Goal: Communication & Community: Answer question/provide support

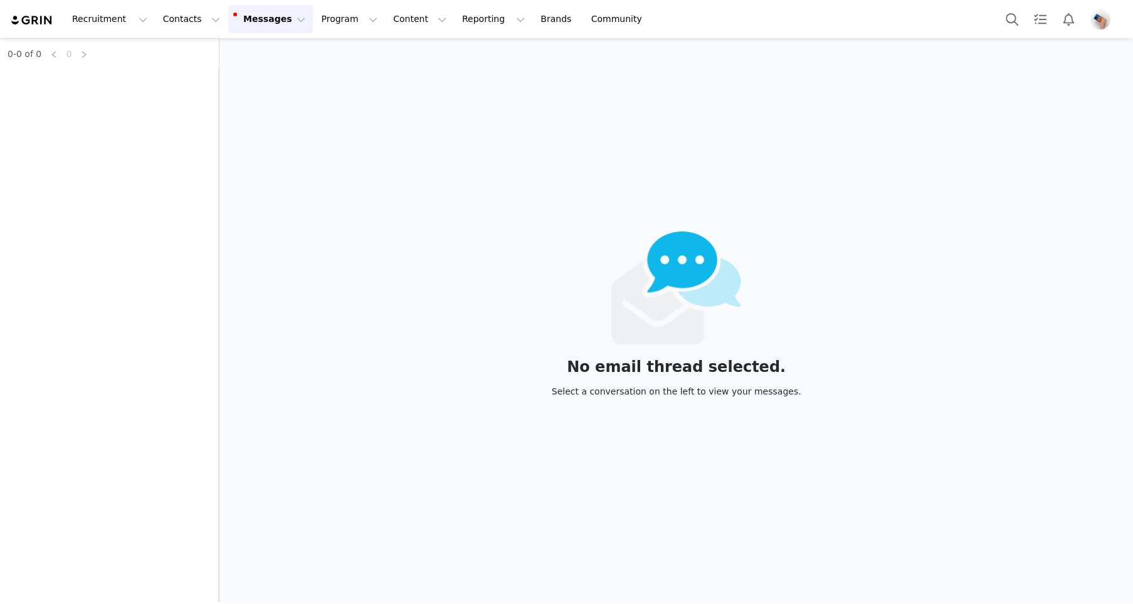
click at [271, 24] on button "Messages Messages" at bounding box center [270, 19] width 85 height 28
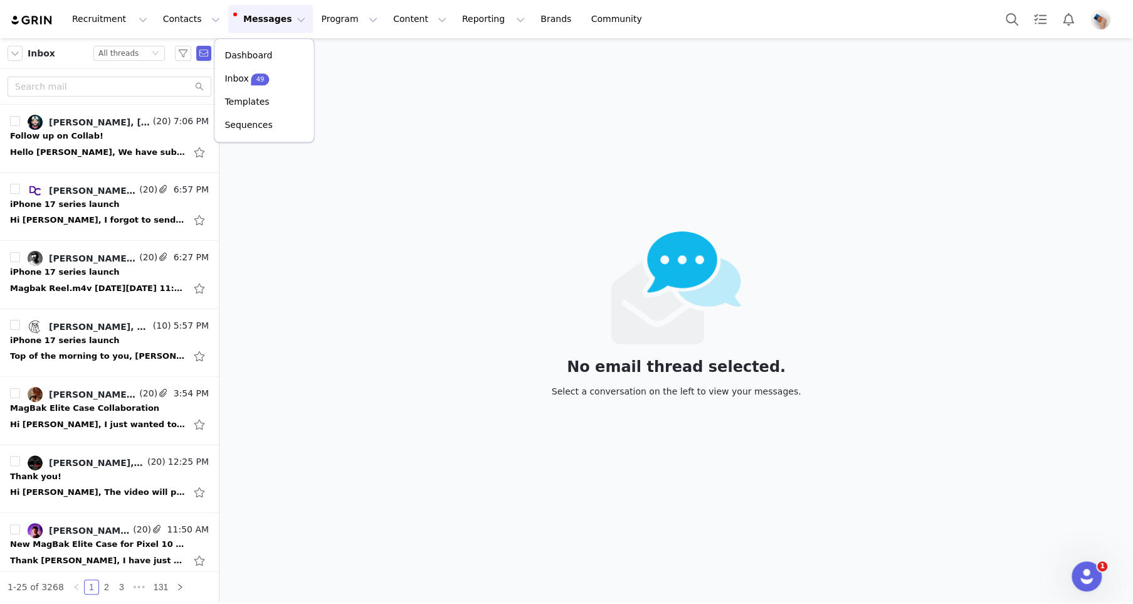
click at [363, 98] on div "No email thread selected. Select a conversation on the left to view your messag…" at bounding box center [676, 320] width 914 height 564
click at [112, 146] on div "Hello [PERSON_NAME], We have submitted the proposal, and we have some interesti…" at bounding box center [98, 152] width 176 height 13
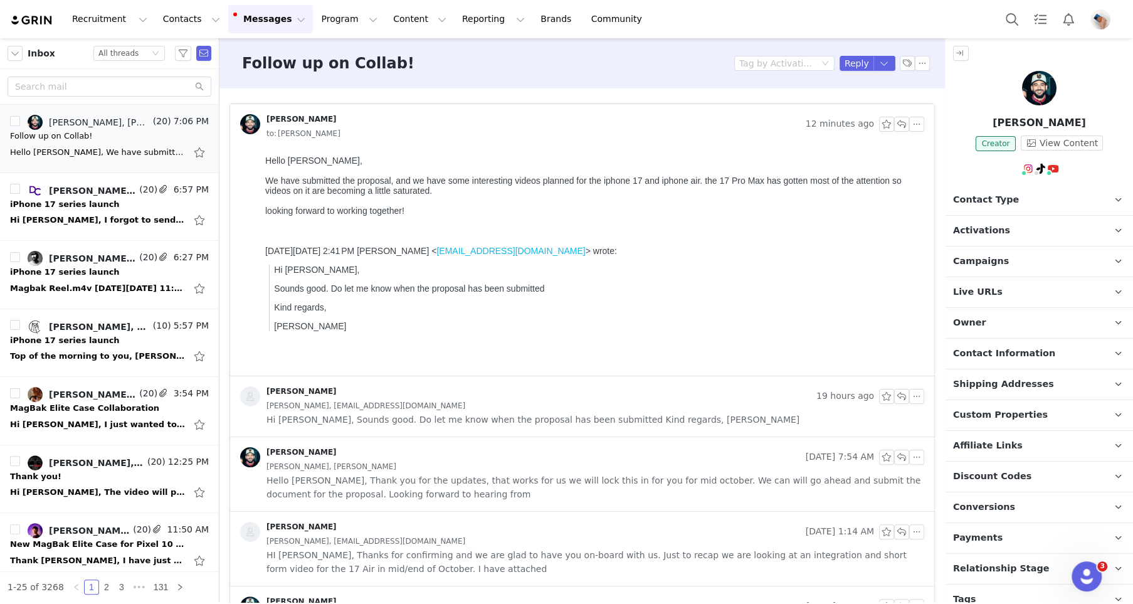
click at [384, 223] on div at bounding box center [592, 221] width 654 height 10
click at [905, 122] on button "button" at bounding box center [901, 124] width 15 height 15
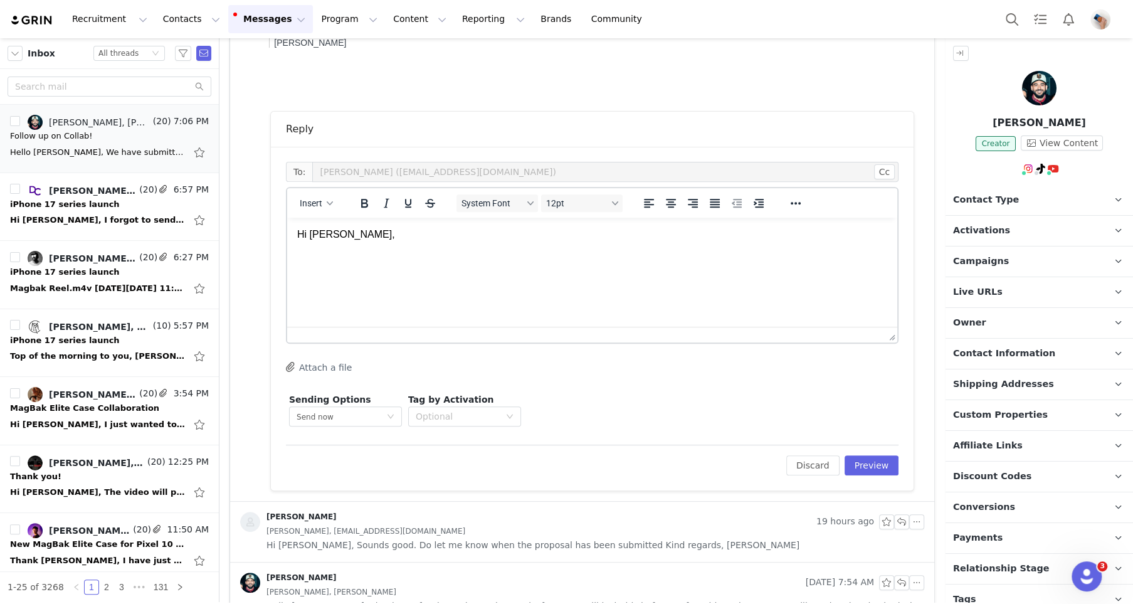
click at [992, 255] on span "Campaigns" at bounding box center [981, 262] width 56 height 14
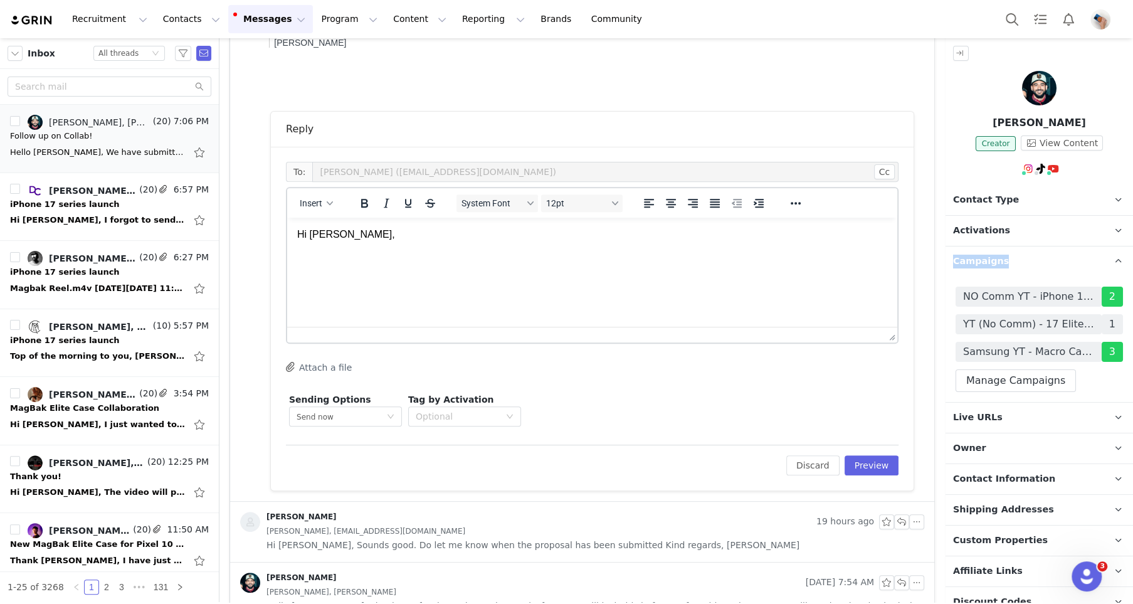
click at [992, 255] on span "Campaigns" at bounding box center [981, 262] width 56 height 14
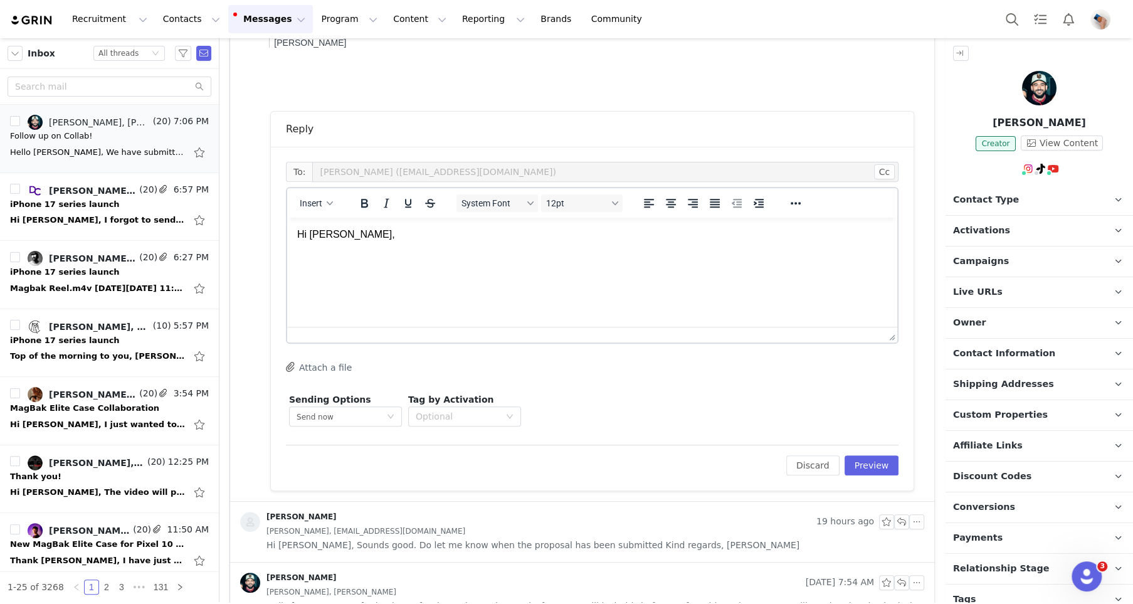
click at [992, 255] on span "Campaigns" at bounding box center [981, 262] width 56 height 14
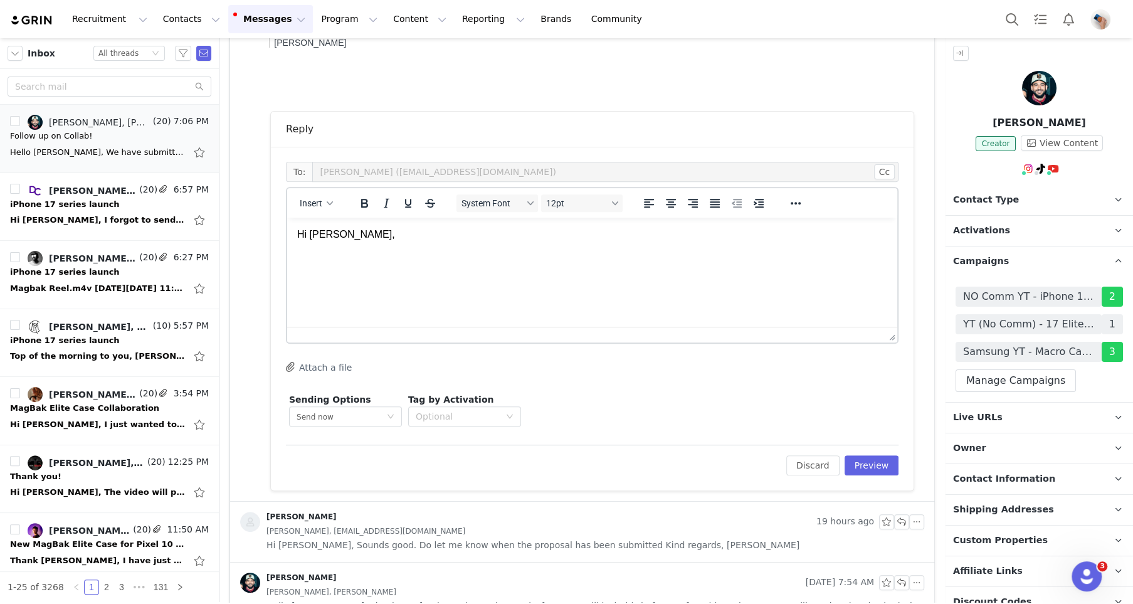
click at [623, 122] on div "Reply" at bounding box center [592, 129] width 613 height 15
